Goal: Check status: Check status

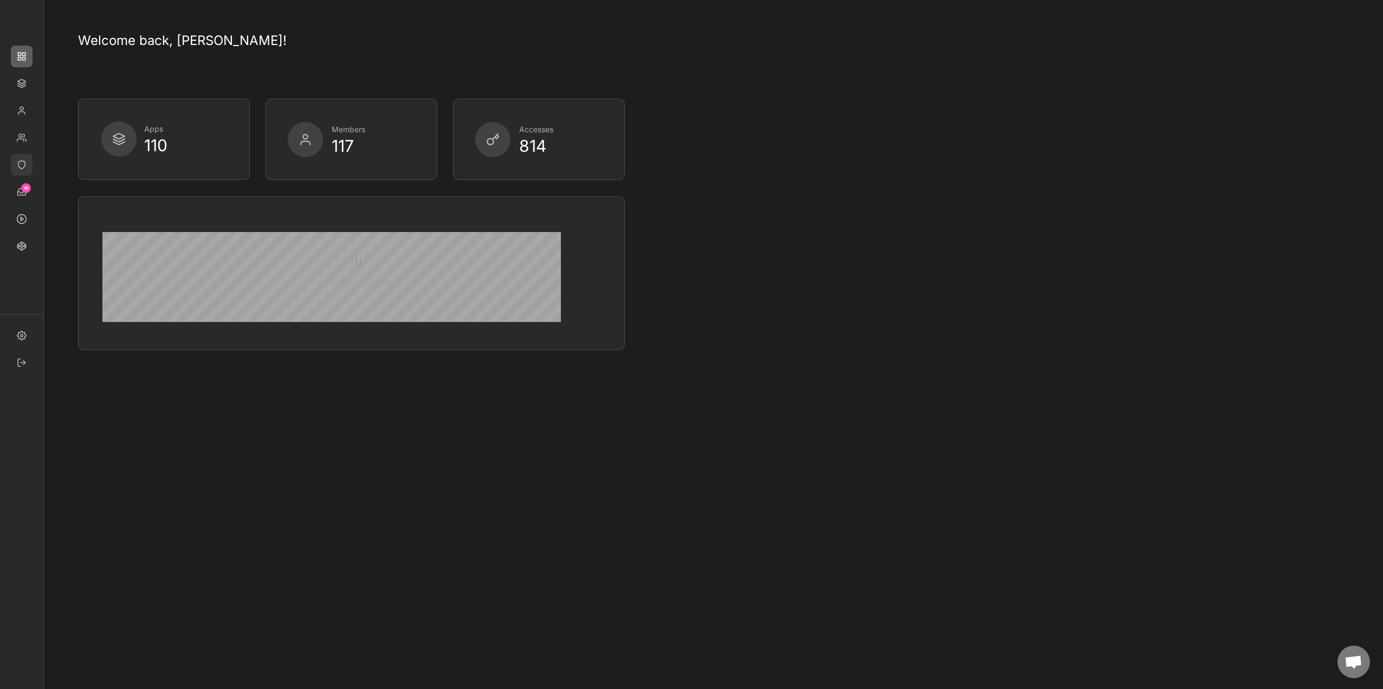
click at [20, 161] on img at bounding box center [22, 165] width 22 height 22
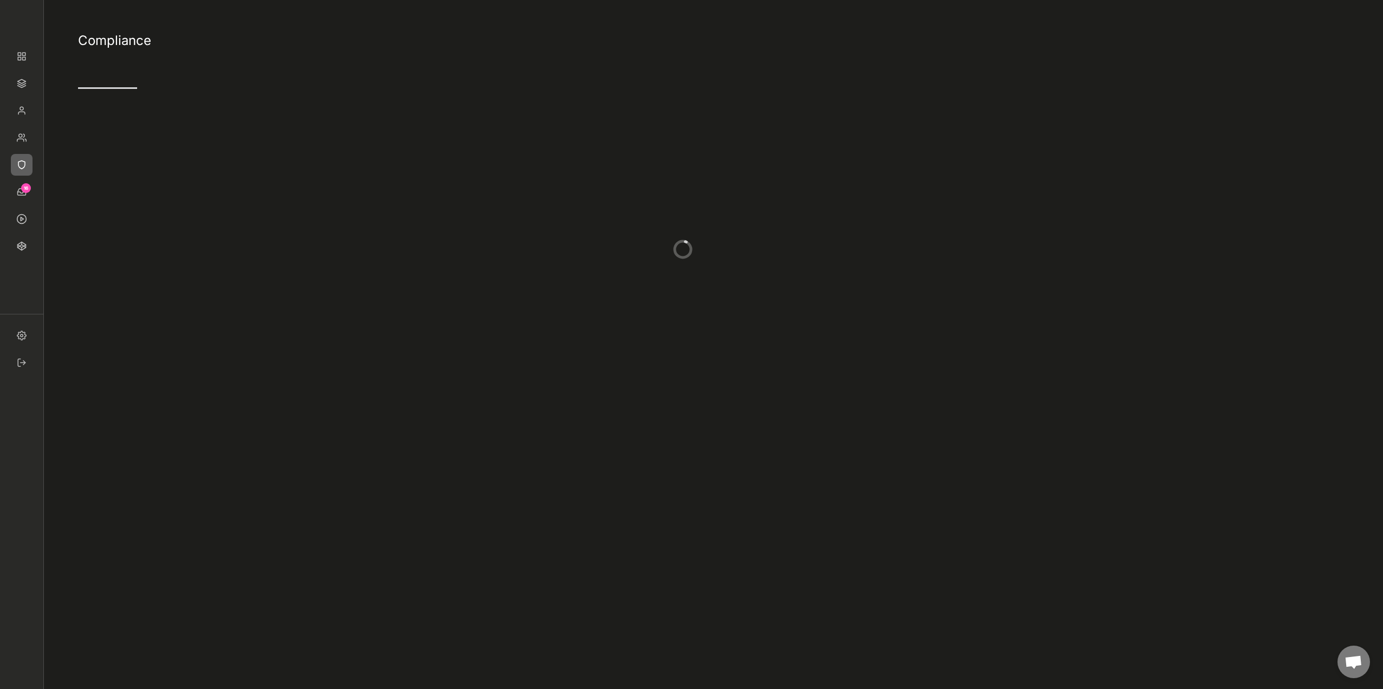
type input "5"
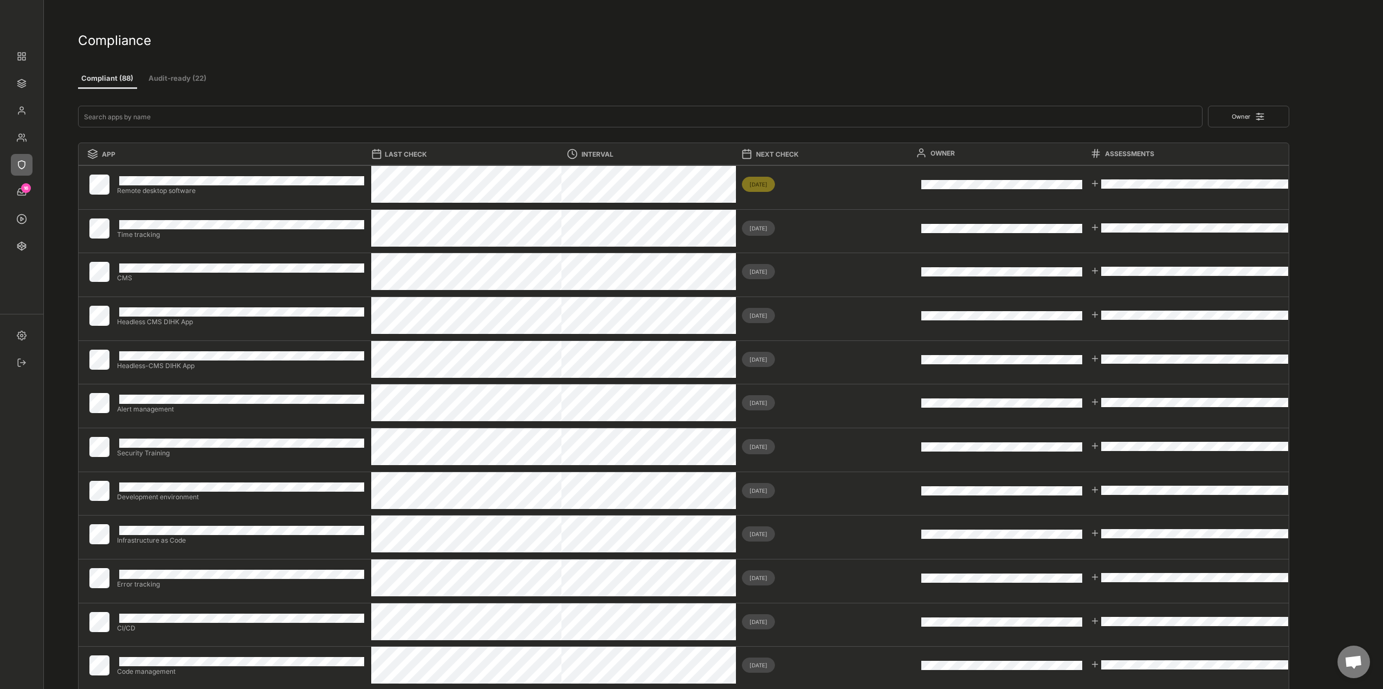
click at [173, 76] on button "Audit-ready (22)" at bounding box center [177, 79] width 65 height 20
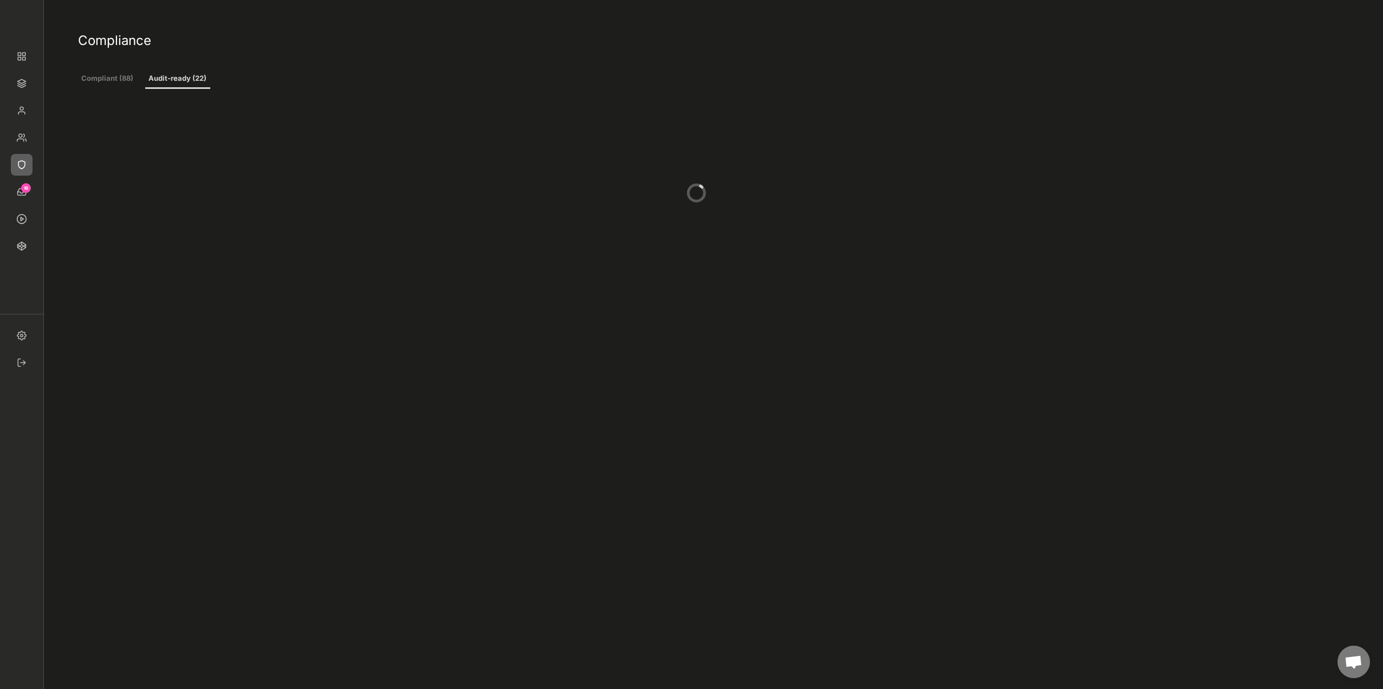
type input "2"
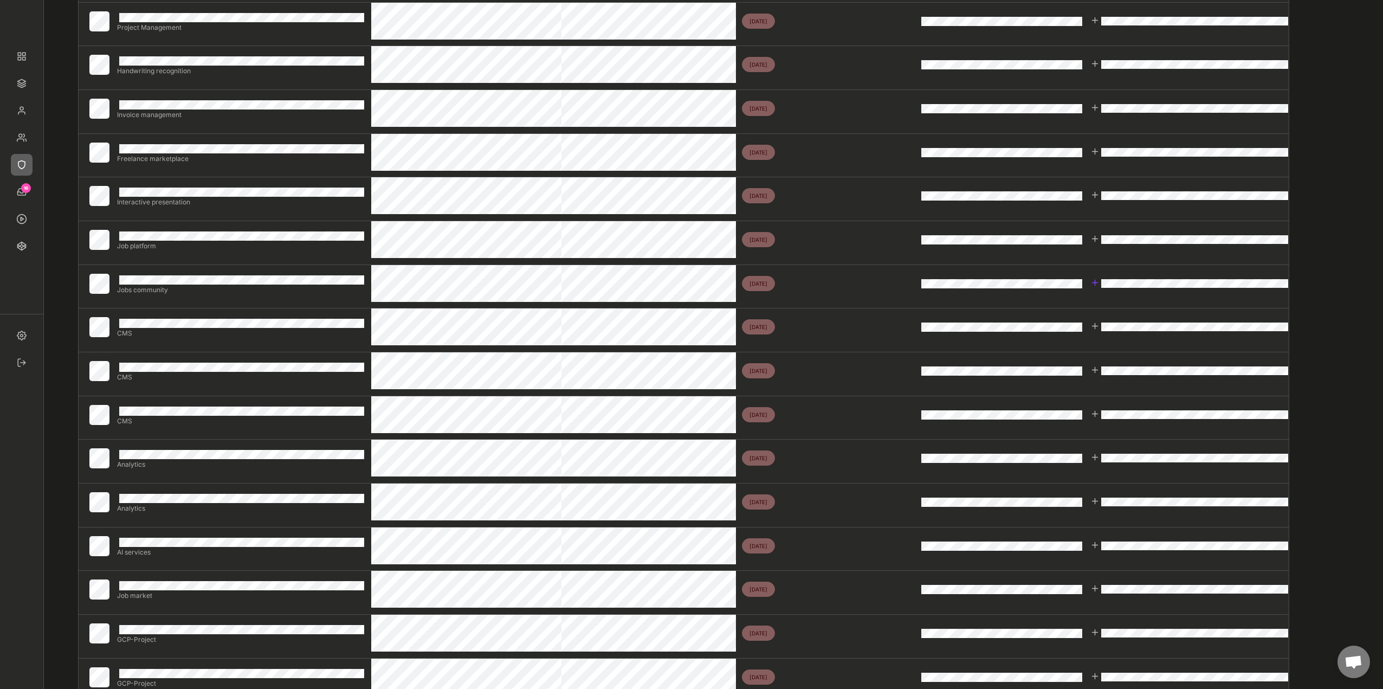
scroll to position [434, 0]
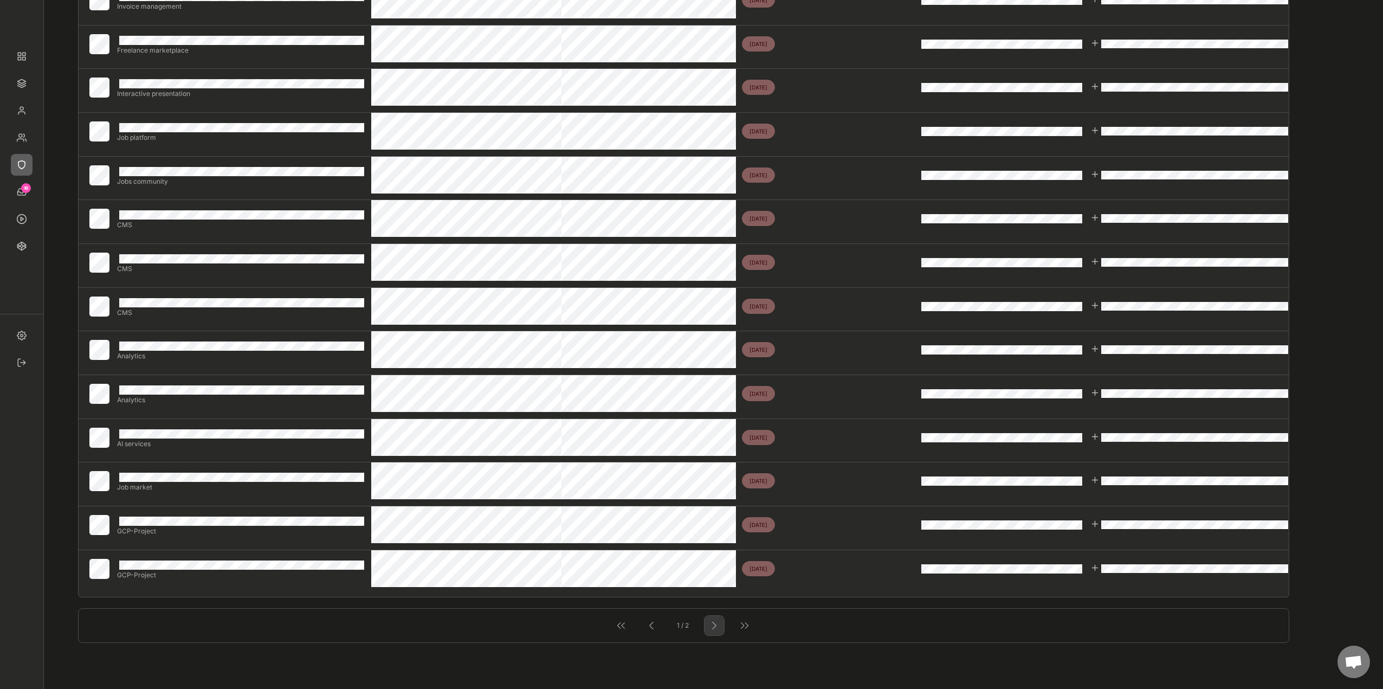
click at [718, 628] on div at bounding box center [714, 625] width 14 height 14
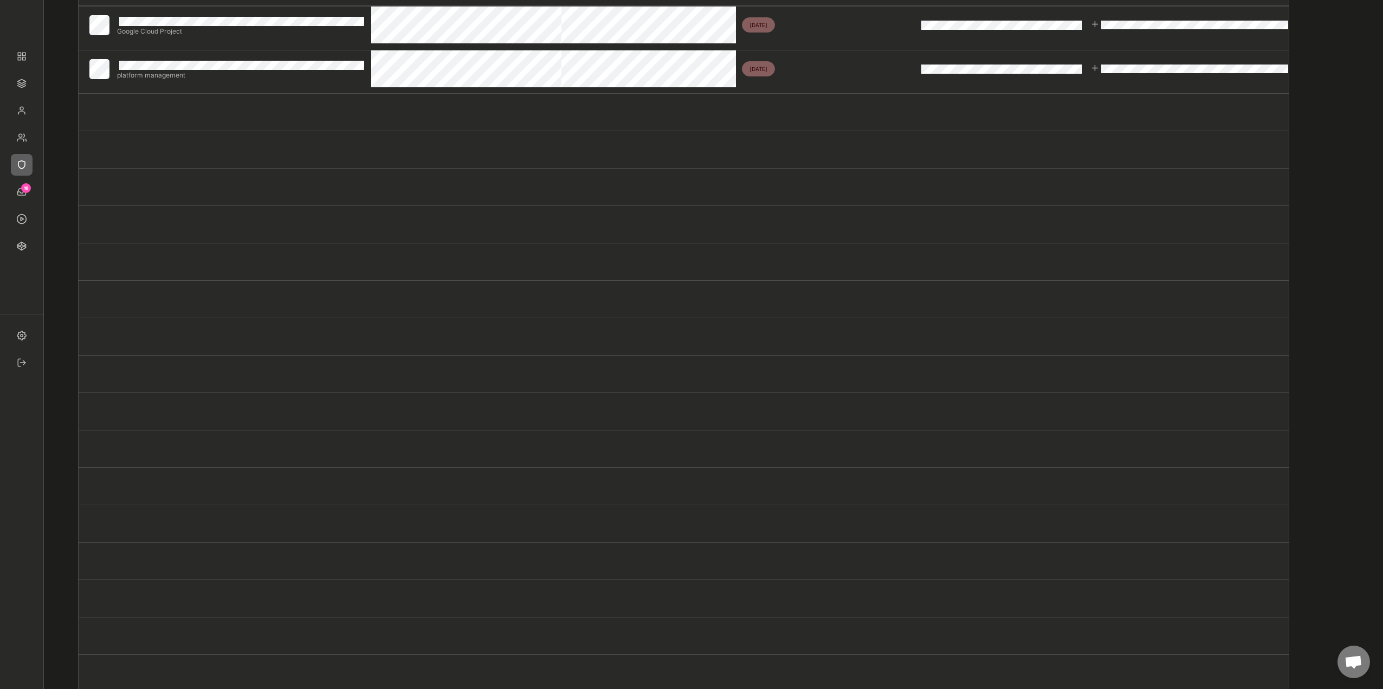
scroll to position [0, 0]
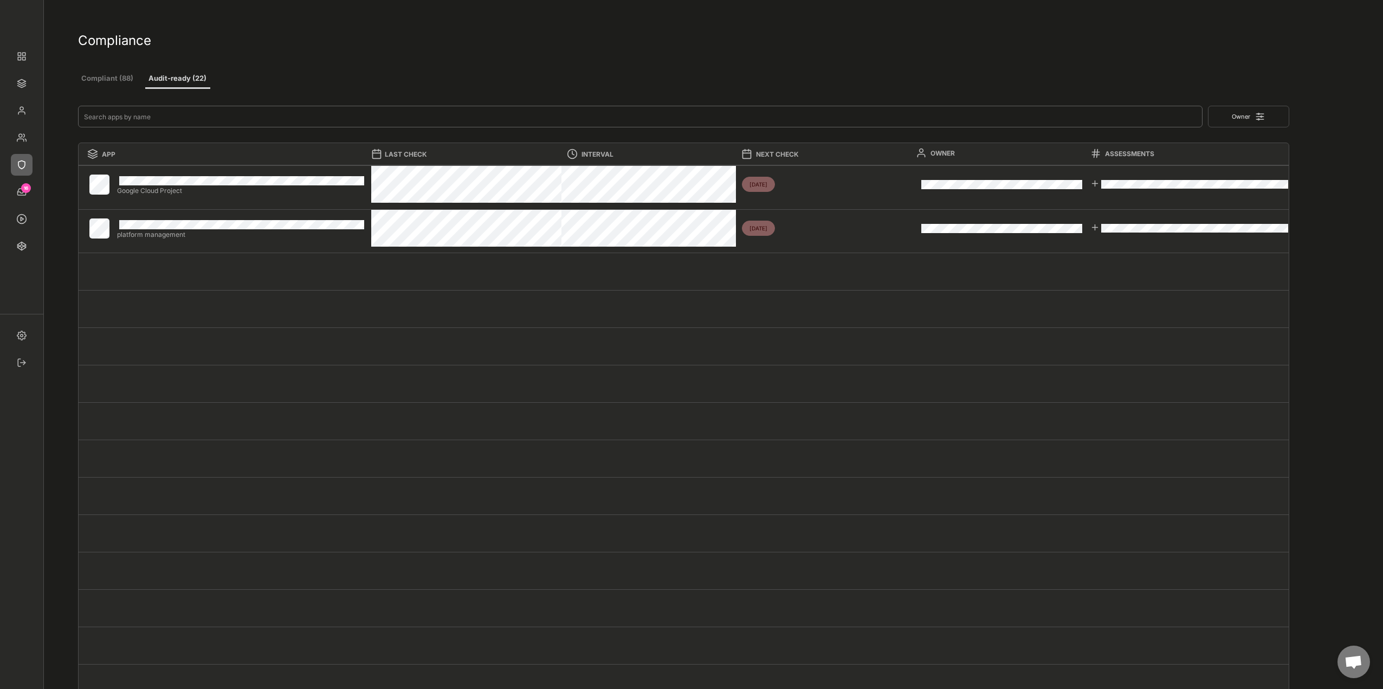
click at [114, 118] on input "input" at bounding box center [640, 117] width 1124 height 22
type input "z"
type input "0"
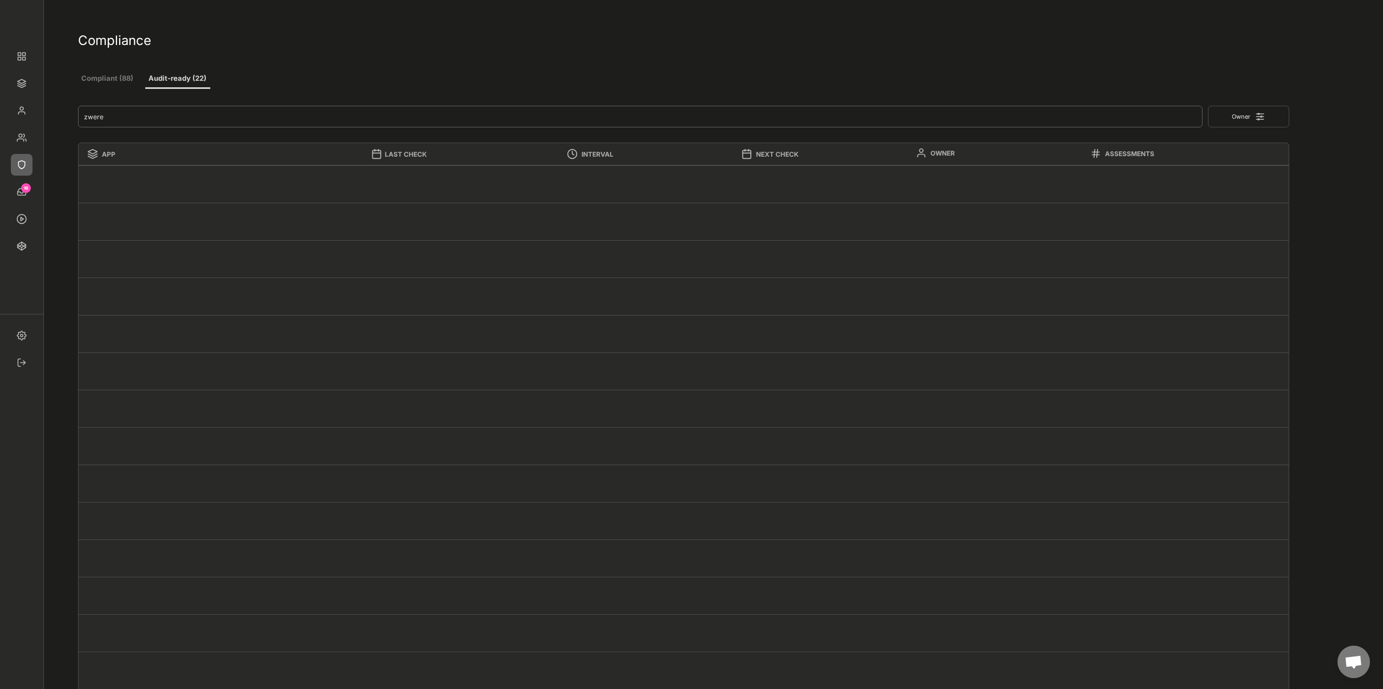
drag, startPoint x: 96, startPoint y: 119, endPoint x: 115, endPoint y: 115, distance: 18.8
click at [97, 119] on input "input" at bounding box center [640, 117] width 1124 height 22
click at [139, 112] on input "input" at bounding box center [640, 117] width 1124 height 22
type input "joern"
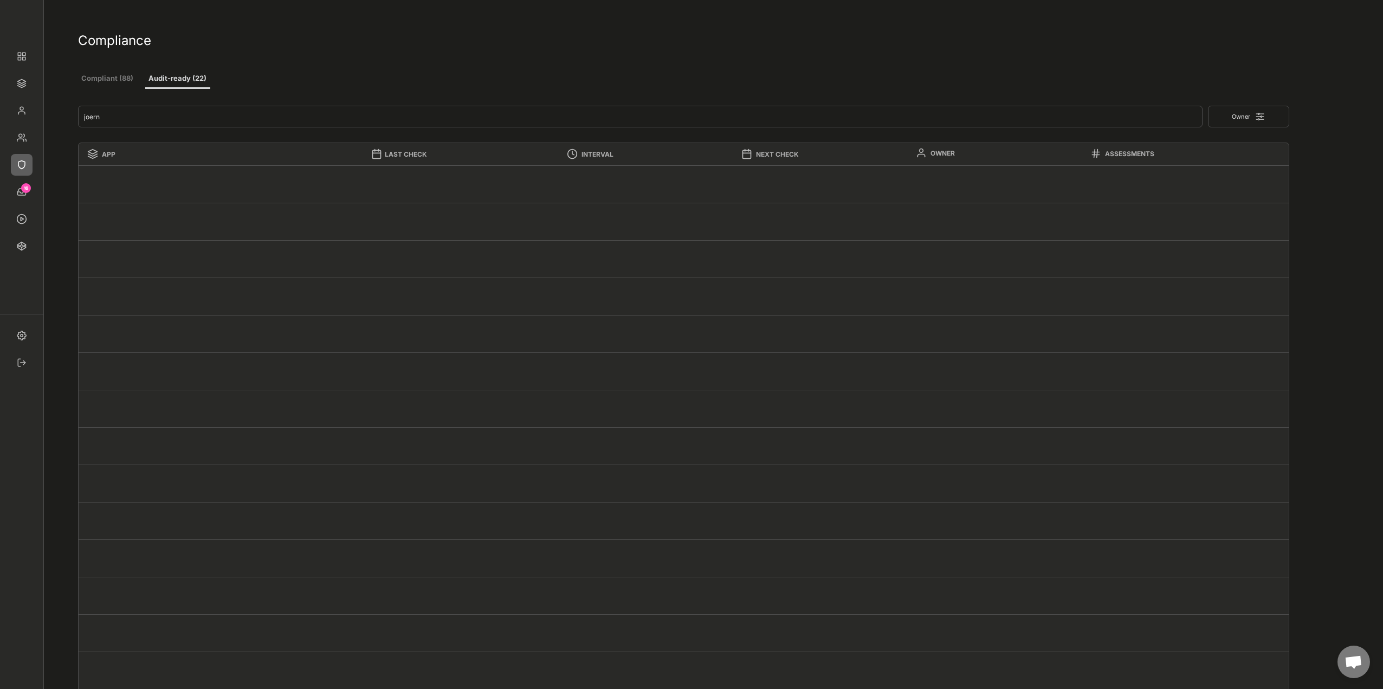
click at [1255, 119] on icon at bounding box center [1259, 116] width 11 height 11
